Goal: Task Accomplishment & Management: Manage account settings

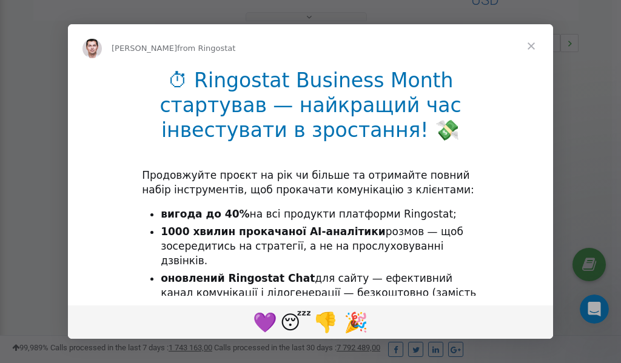
click at [532, 48] on span "Close" at bounding box center [532, 46] width 44 height 44
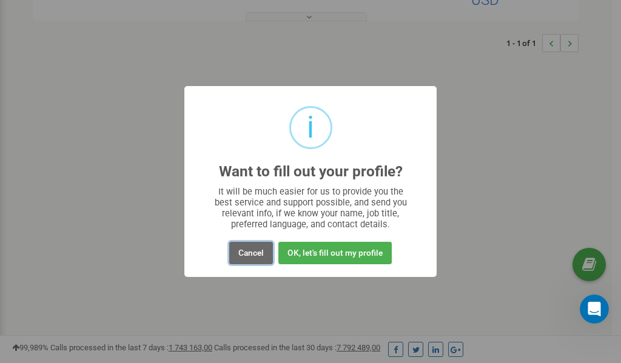
click at [256, 255] on button "Cancel" at bounding box center [251, 253] width 44 height 22
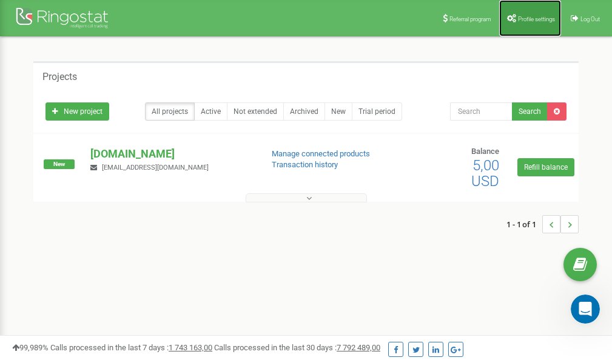
click at [530, 16] on span "Profile settings" at bounding box center [536, 19] width 37 height 7
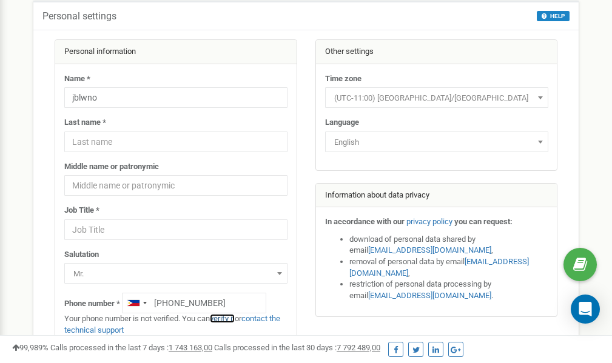
click at [227, 319] on link "verify it" at bounding box center [222, 318] width 25 height 9
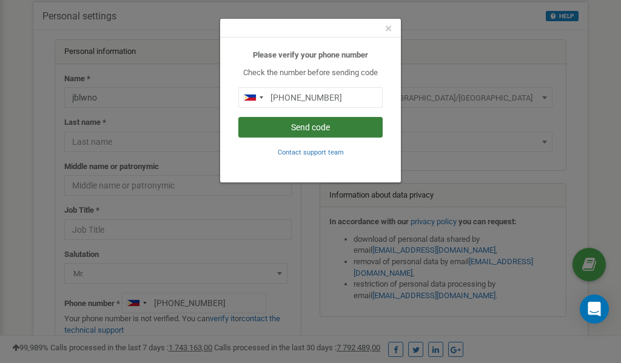
click at [303, 123] on button "Send code" at bounding box center [310, 127] width 144 height 21
